Goal: Information Seeking & Learning: Learn about a topic

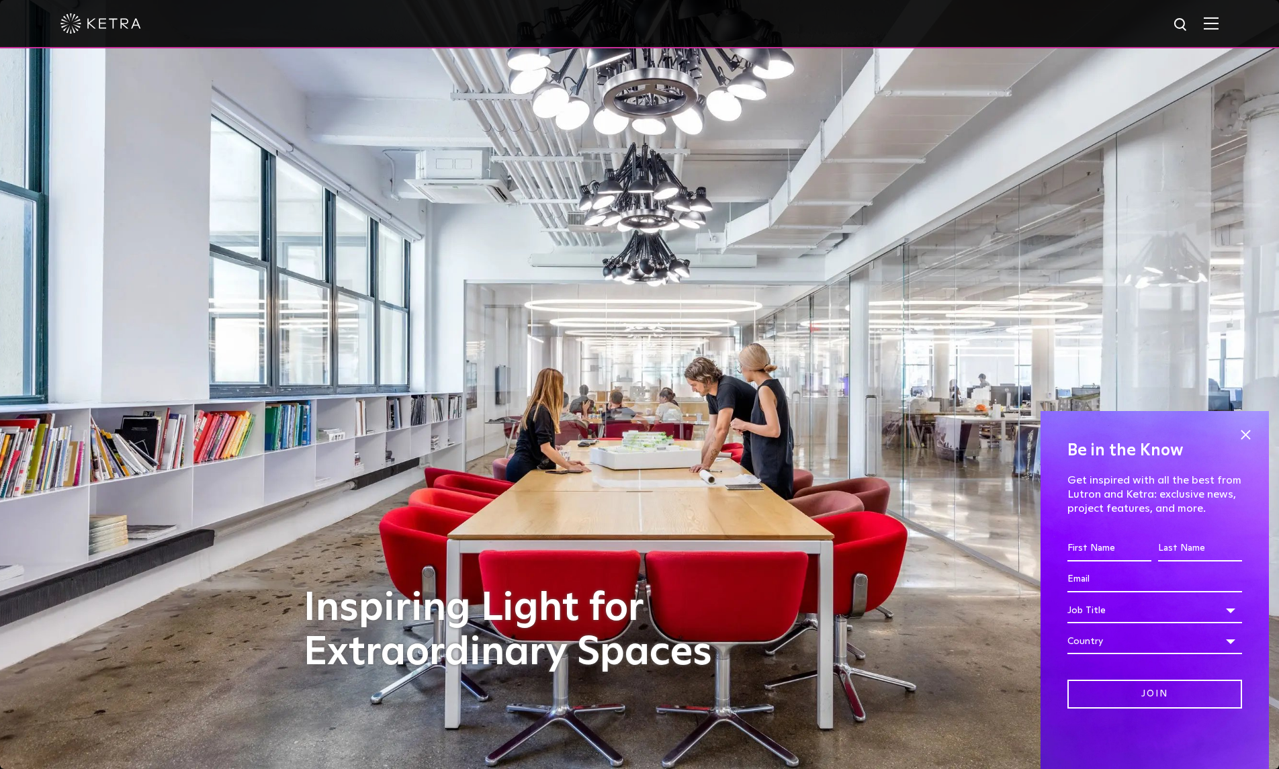
click at [1218, 23] on img at bounding box center [1211, 23] width 15 height 13
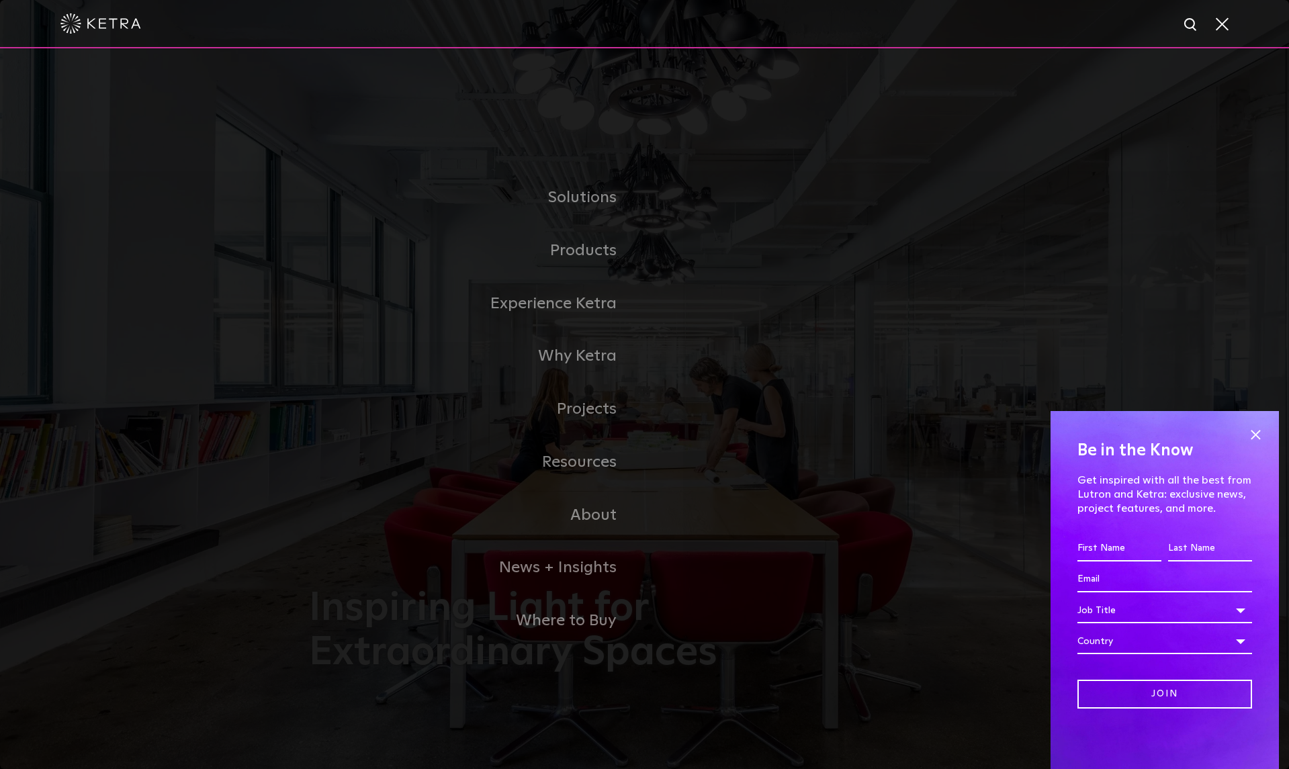
click at [0, 0] on link "Residential Products" at bounding box center [0, 0] width 0 height 0
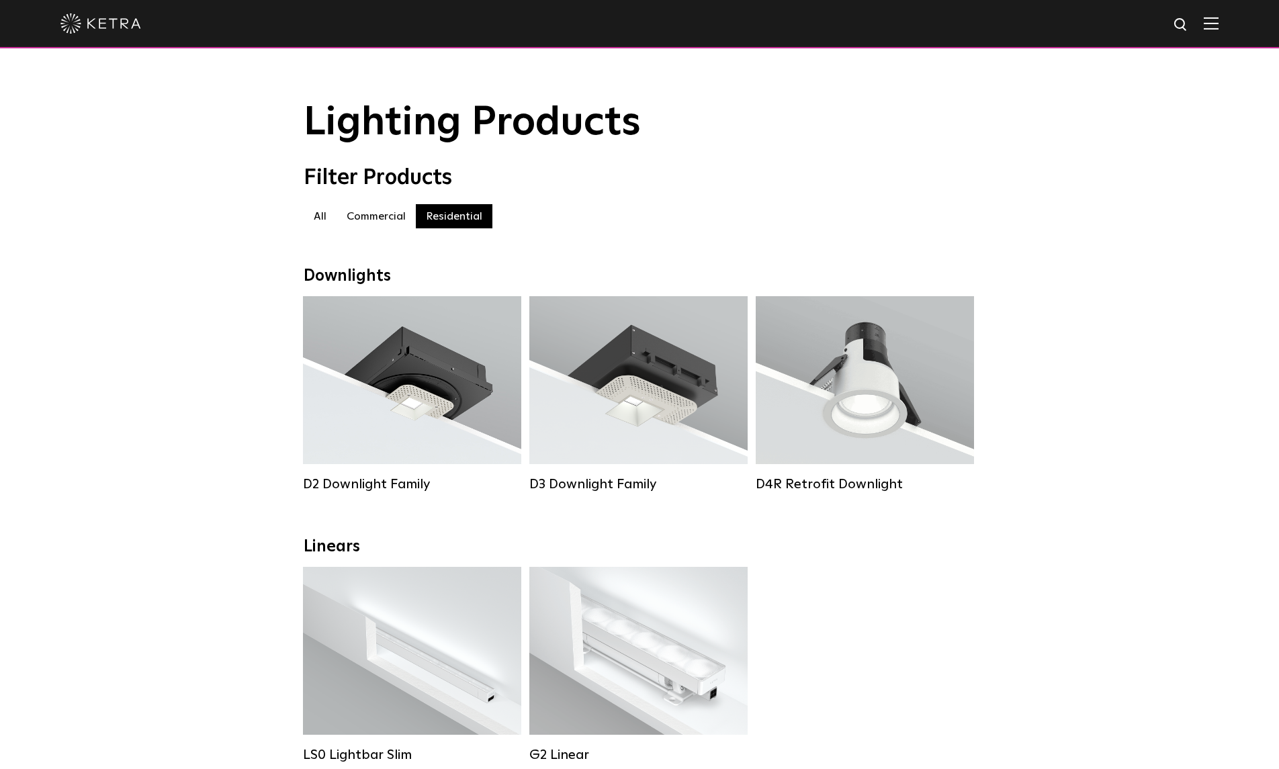
click at [899, 459] on div "Lumen Output: 800 Colors: White / Black Beam Angles: 15° / 25° / 40° / 60° Watt…" at bounding box center [865, 380] width 218 height 168
